Goal: Find specific page/section: Find specific page/section

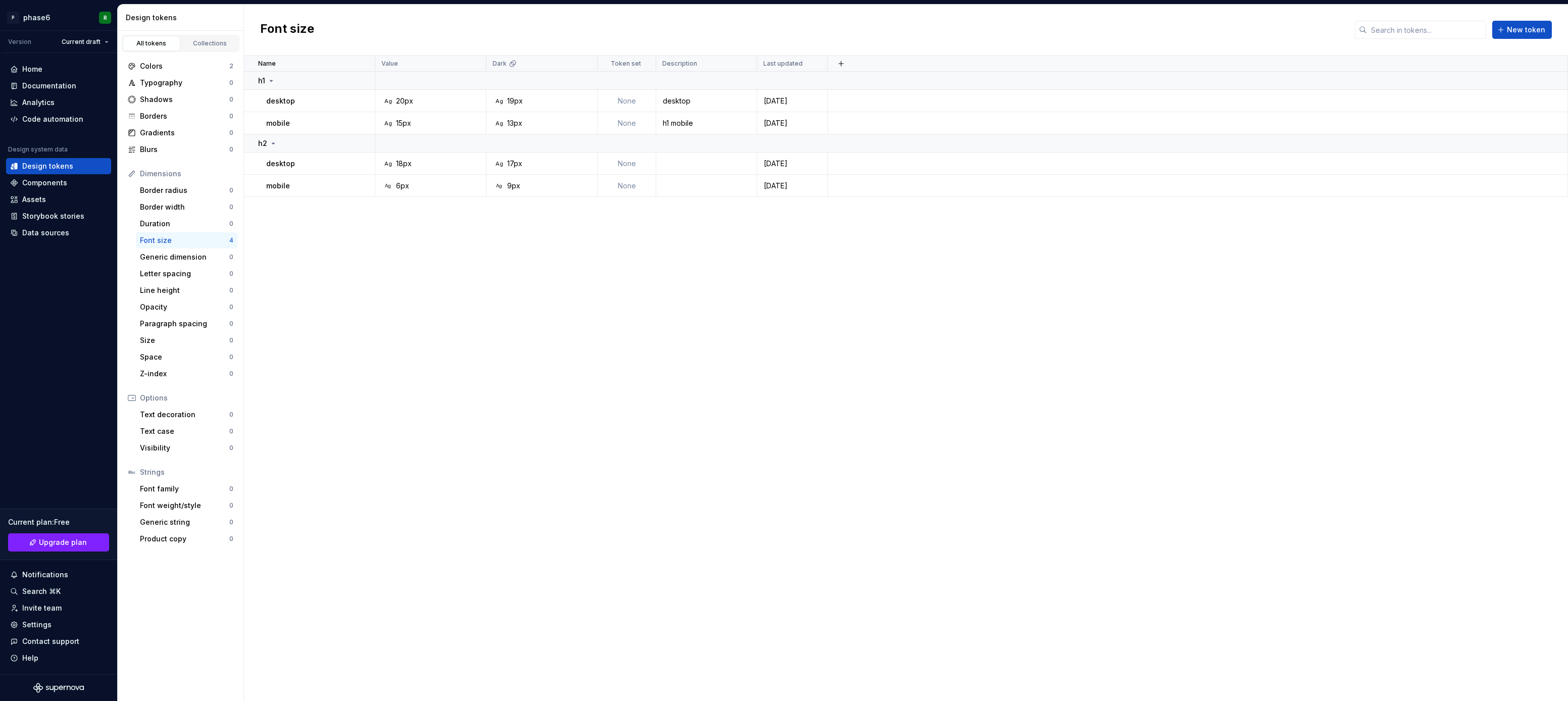
click at [310, 319] on div "Name Value Dark Token set Description Last updated h1 desktop Ag 20px Ag 19px N…" at bounding box center [906, 378] width 1324 height 645
click at [25, 17] on html "P phase6 R Version Current draft Home Documentation Analytics Code automation D…" at bounding box center [784, 350] width 1568 height 701
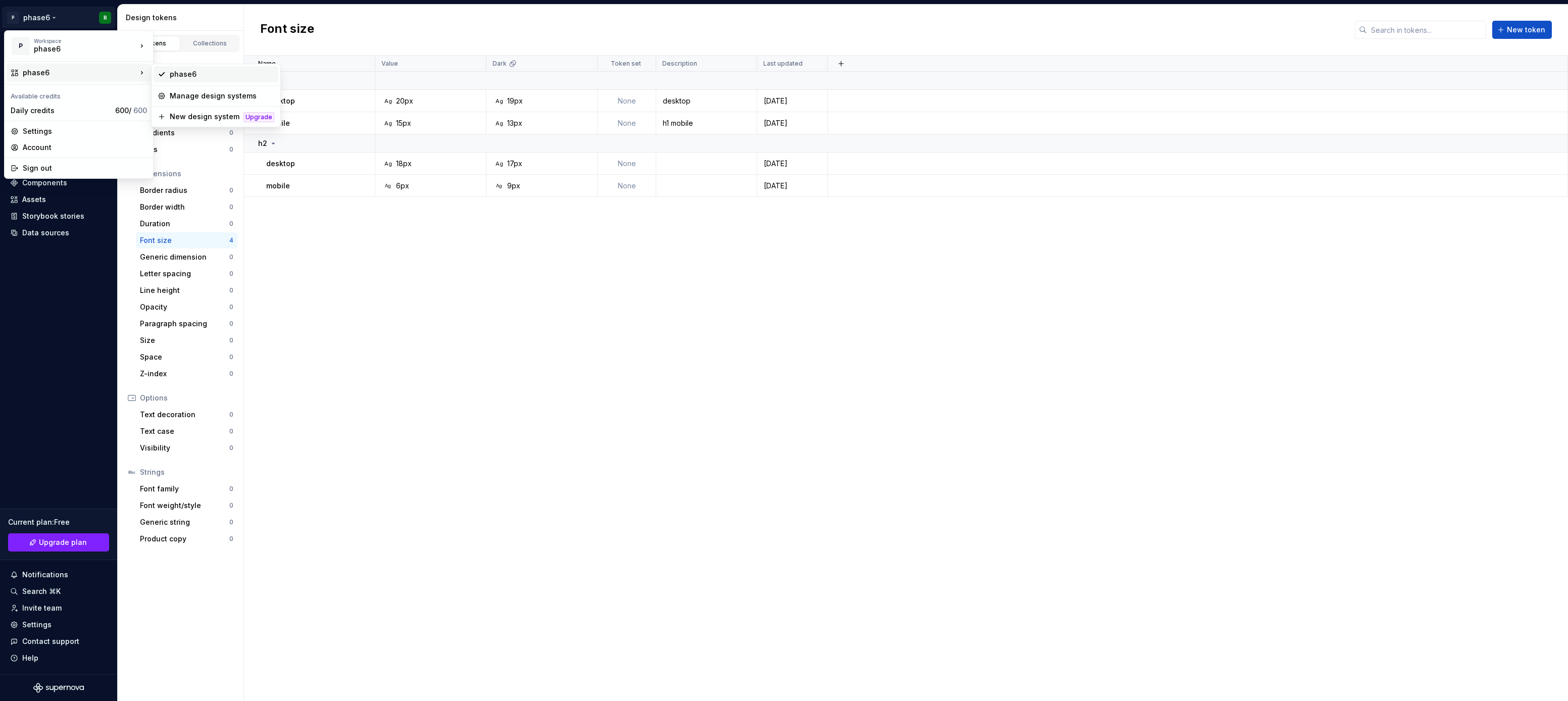
click at [181, 75] on div "phase6" at bounding box center [221, 74] width 105 height 11
click at [50, 20] on html "P phase6 R Version Current draft Home Documentation Analytics Code automation D…" at bounding box center [784, 350] width 1568 height 701
click at [306, 312] on html "P phase6 R Version Current draft Home Documentation Analytics Code automation D…" at bounding box center [784, 350] width 1568 height 701
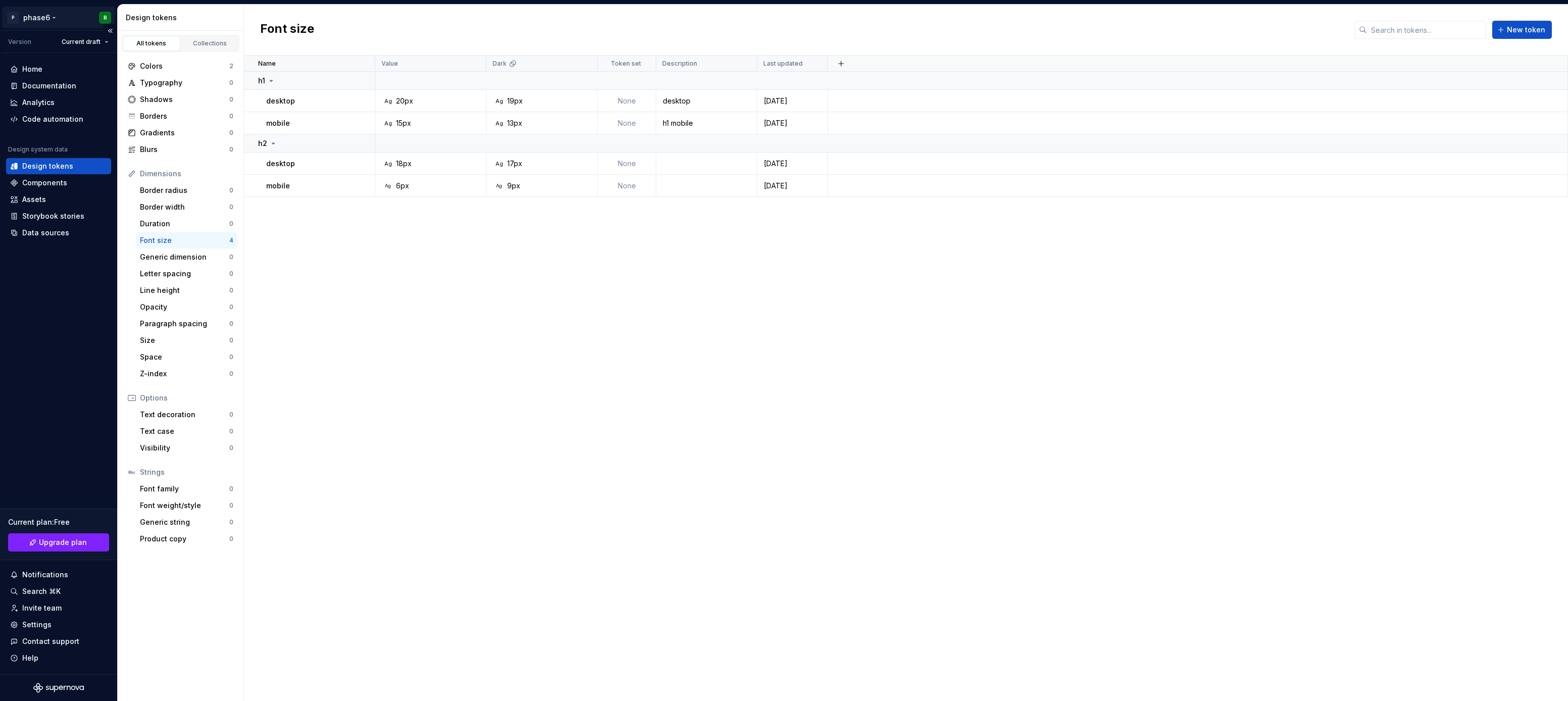
click at [95, 17] on html "P phase6 R Version Current draft Home Documentation Analytics Code automation D…" at bounding box center [784, 350] width 1568 height 701
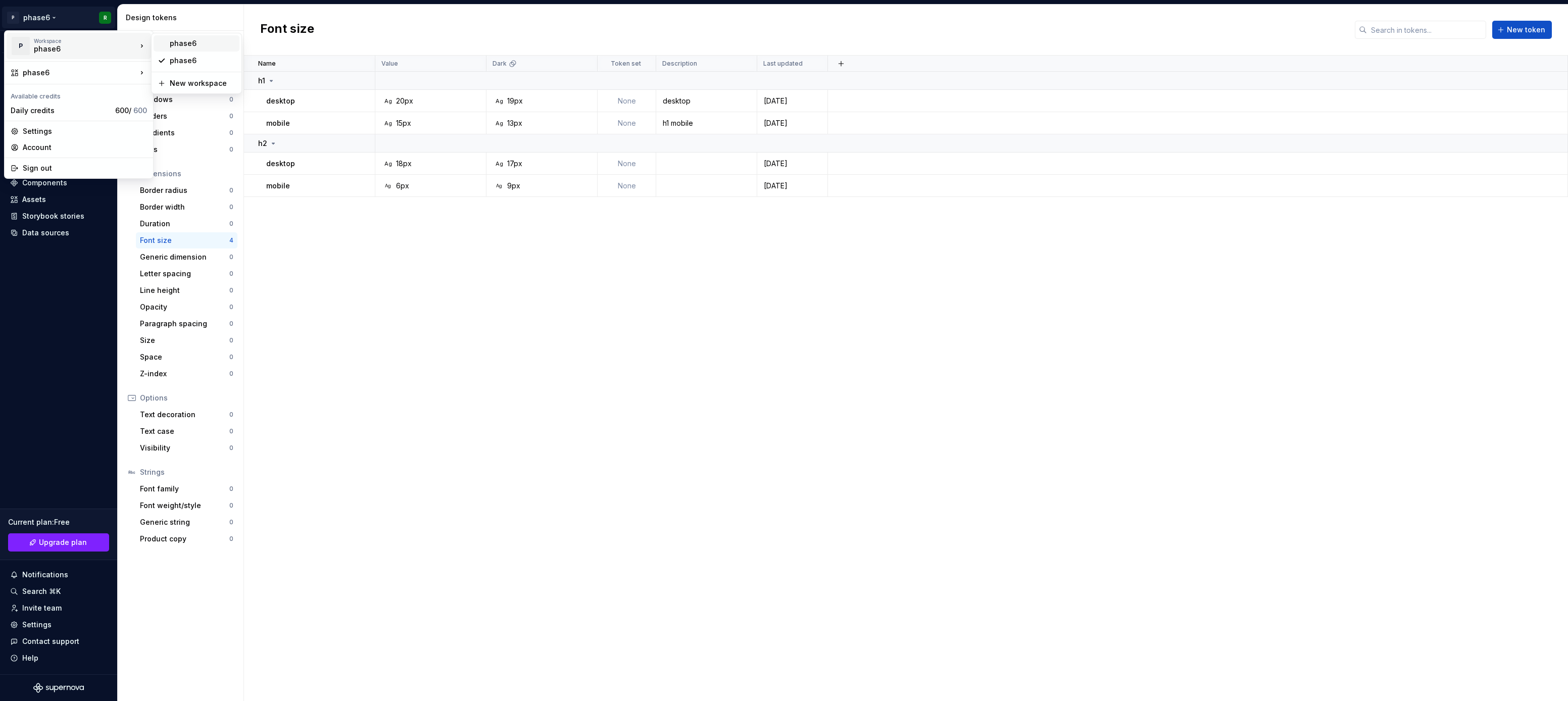
click at [183, 45] on div "phase6" at bounding box center [202, 43] width 65 height 11
